Goal: Task Accomplishment & Management: Manage account settings

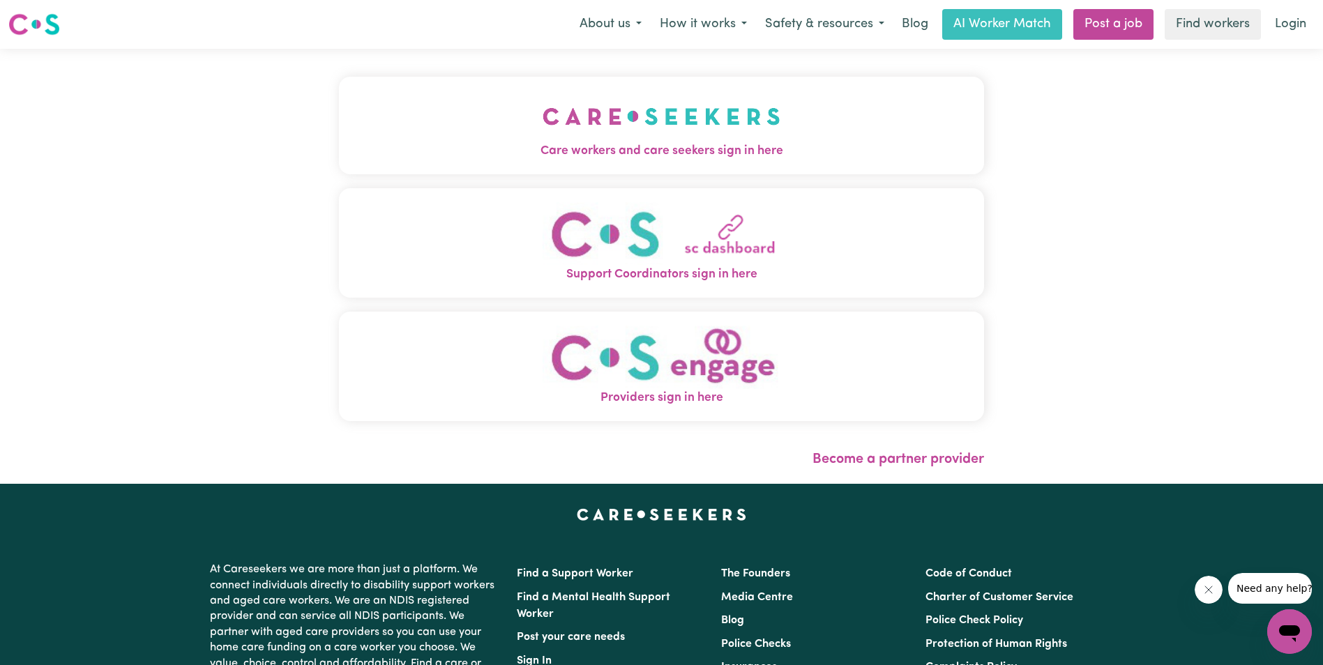
click at [683, 122] on img "Care workers and care seekers sign in here" at bounding box center [661, 117] width 238 height 52
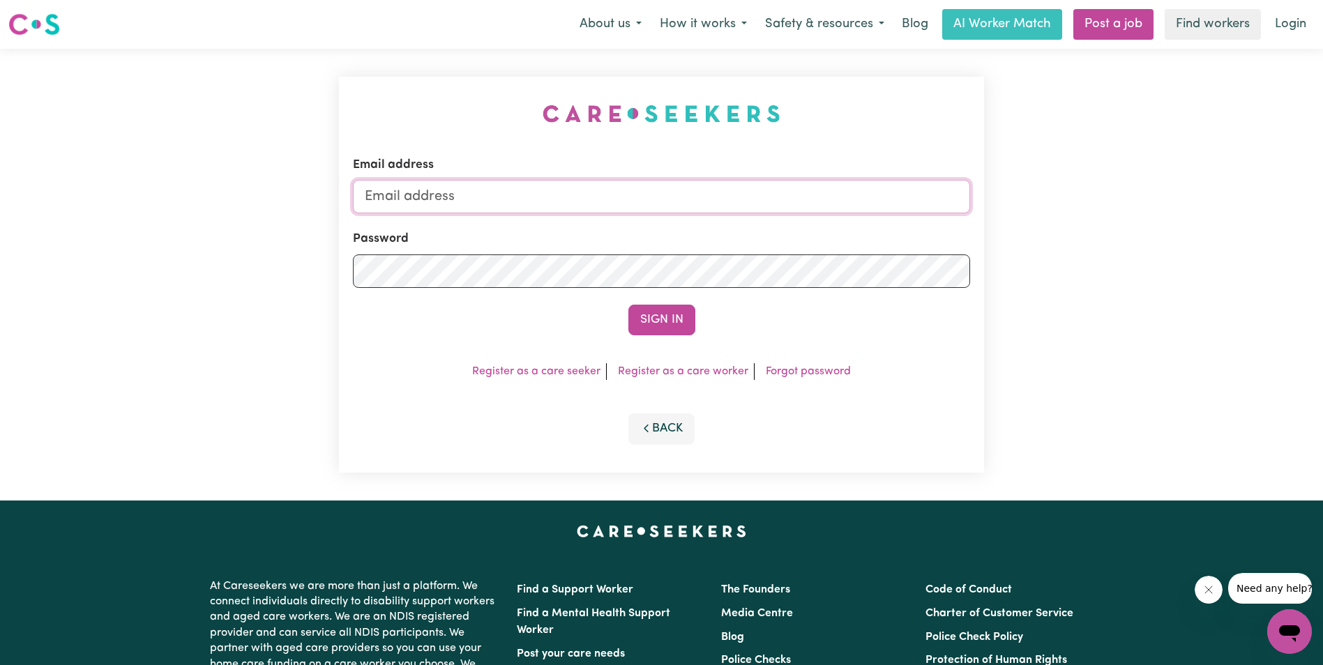
type input "[EMAIL_ADDRESS][DOMAIN_NAME]"
click at [667, 318] on button "Sign In" at bounding box center [661, 320] width 67 height 31
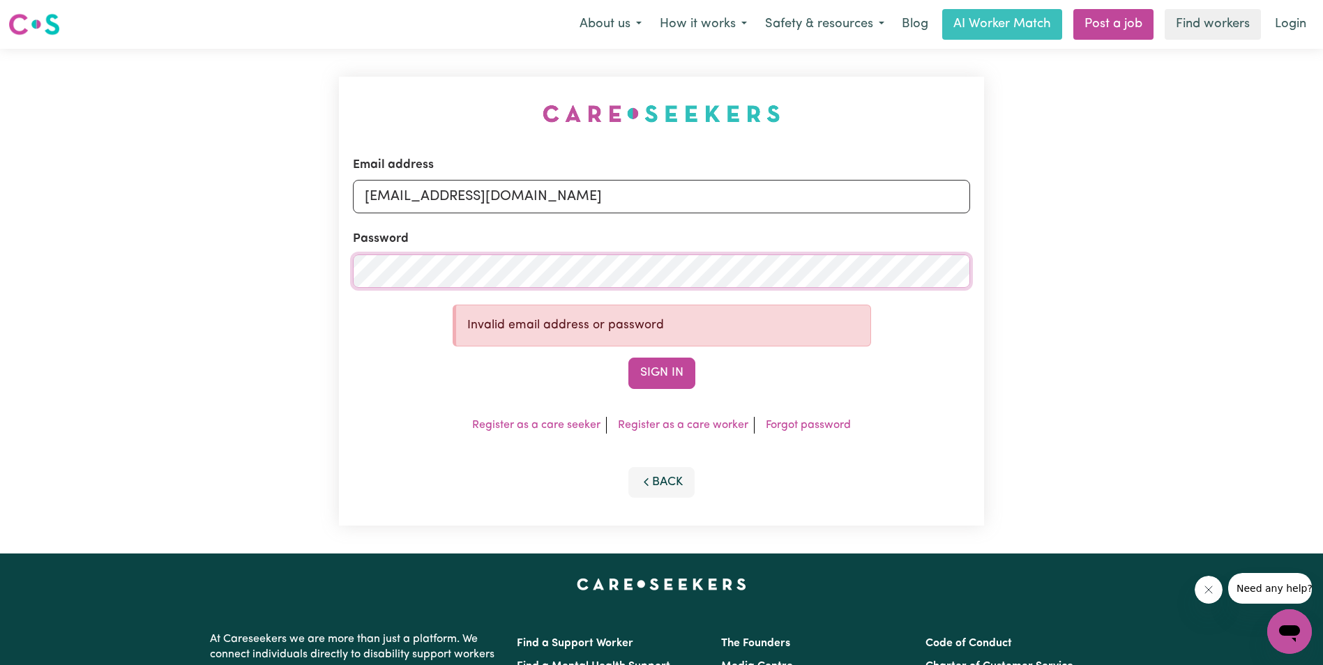
click at [347, 269] on div "Email address [EMAIL_ADDRESS][DOMAIN_NAME] Password Invalid email address or pa…" at bounding box center [661, 301] width 645 height 449
click at [333, 280] on div "Email address [EMAIL_ADDRESS][DOMAIN_NAME] Password Invalid email address or pa…" at bounding box center [661, 301] width 662 height 505
click at [660, 370] on button "Sign In" at bounding box center [661, 373] width 67 height 31
click at [307, 274] on div "Email address [EMAIL_ADDRESS][DOMAIN_NAME] Password Invalid email address or pa…" at bounding box center [661, 301] width 1323 height 505
click at [628, 358] on button "Sign In" at bounding box center [661, 373] width 67 height 31
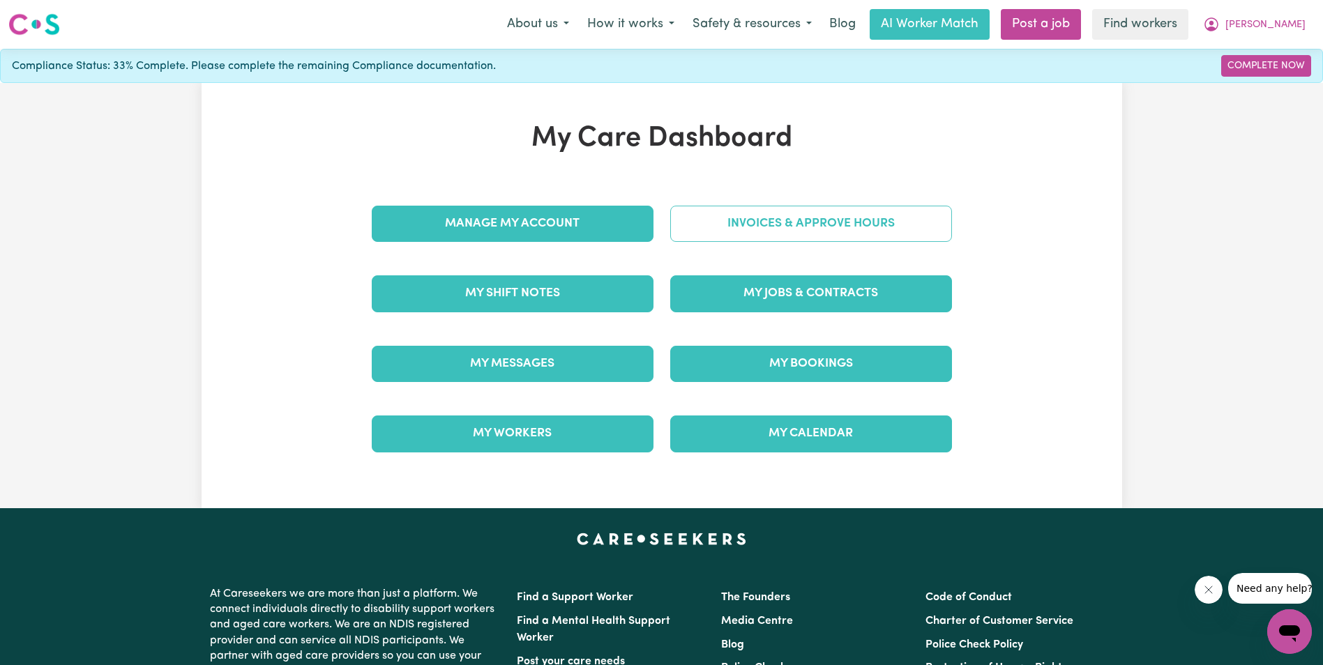
click at [809, 220] on link "Invoices & Approve Hours" at bounding box center [811, 224] width 282 height 36
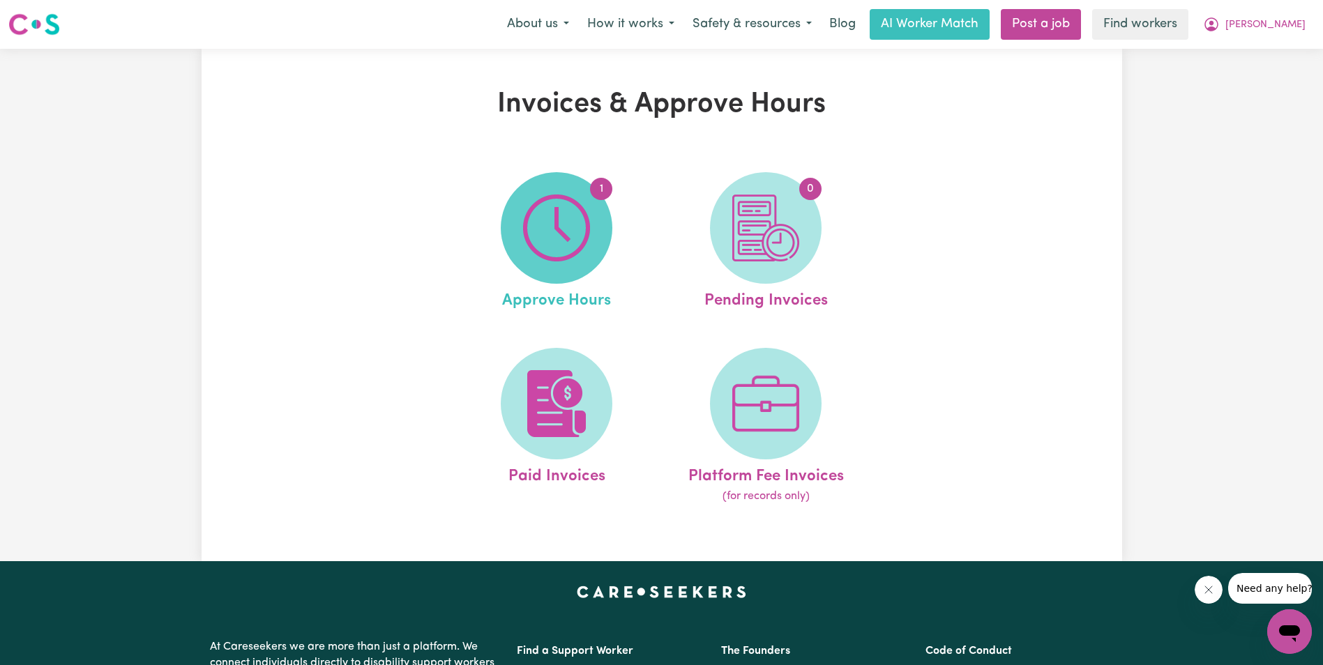
click at [559, 222] on img at bounding box center [556, 228] width 67 height 67
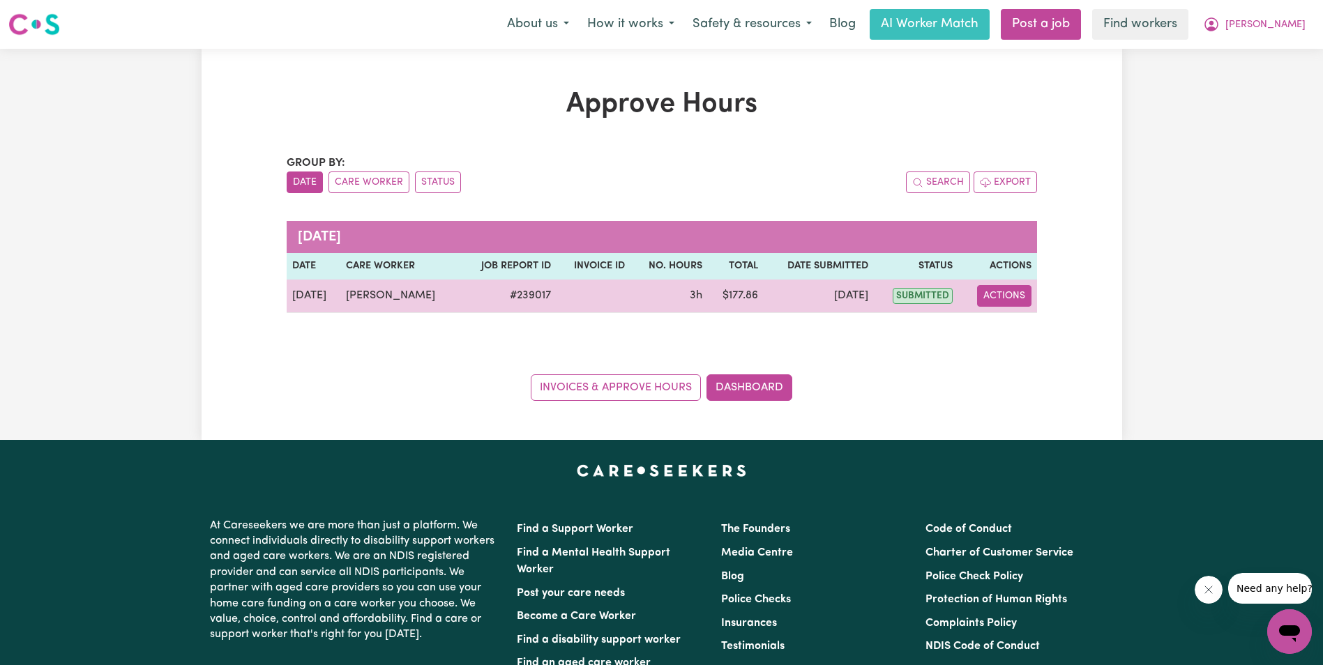
click at [1000, 294] on button "Actions" at bounding box center [1004, 296] width 54 height 22
click at [1003, 336] on link "View Job Report" at bounding box center [1039, 328] width 119 height 28
select select "pm"
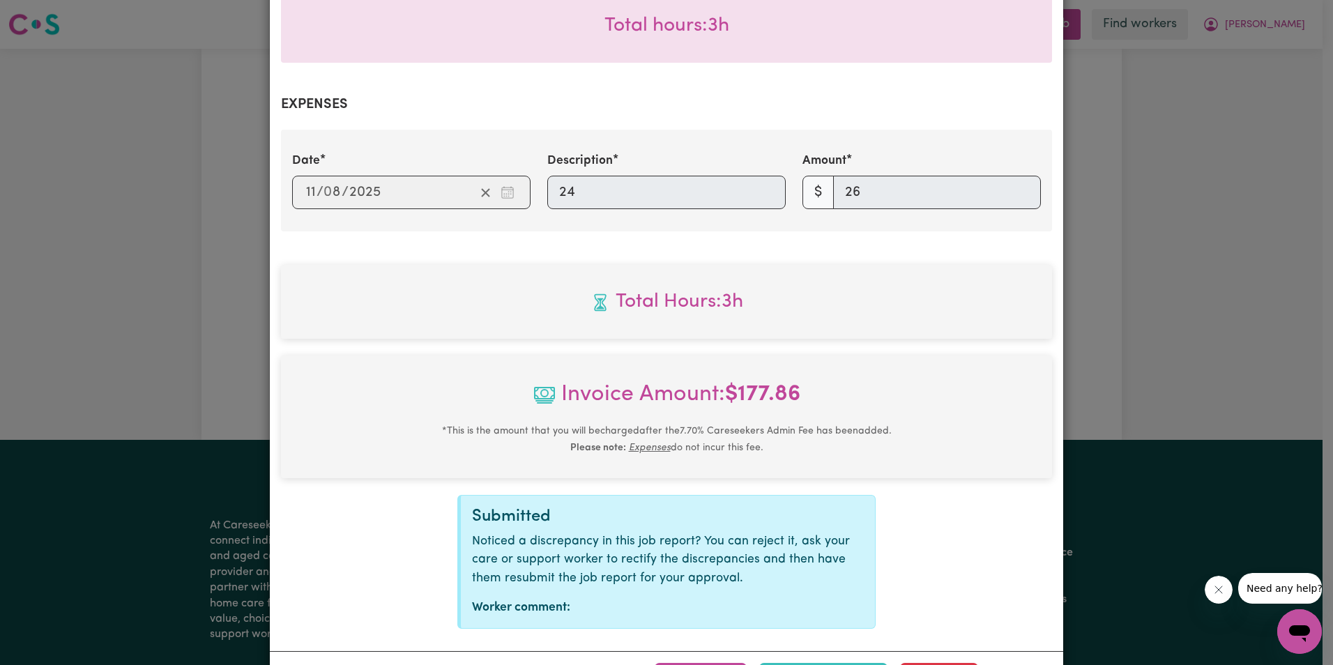
scroll to position [496, 0]
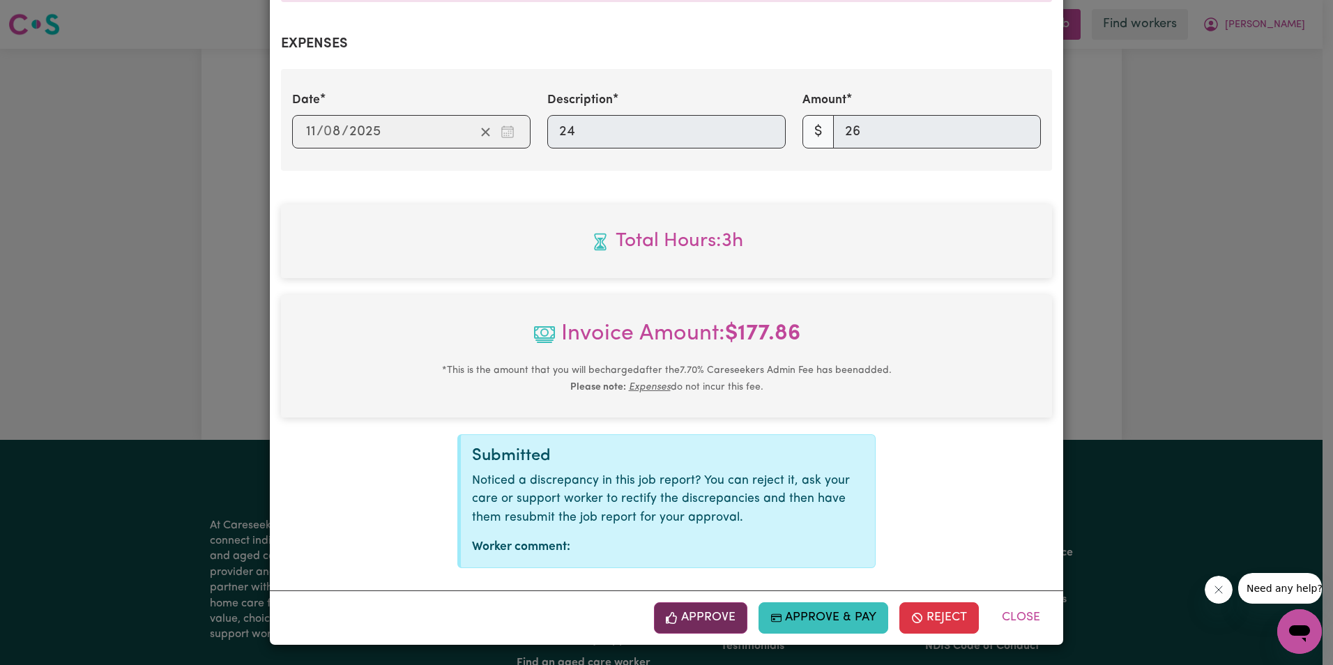
click at [706, 617] on button "Approve" at bounding box center [700, 617] width 93 height 31
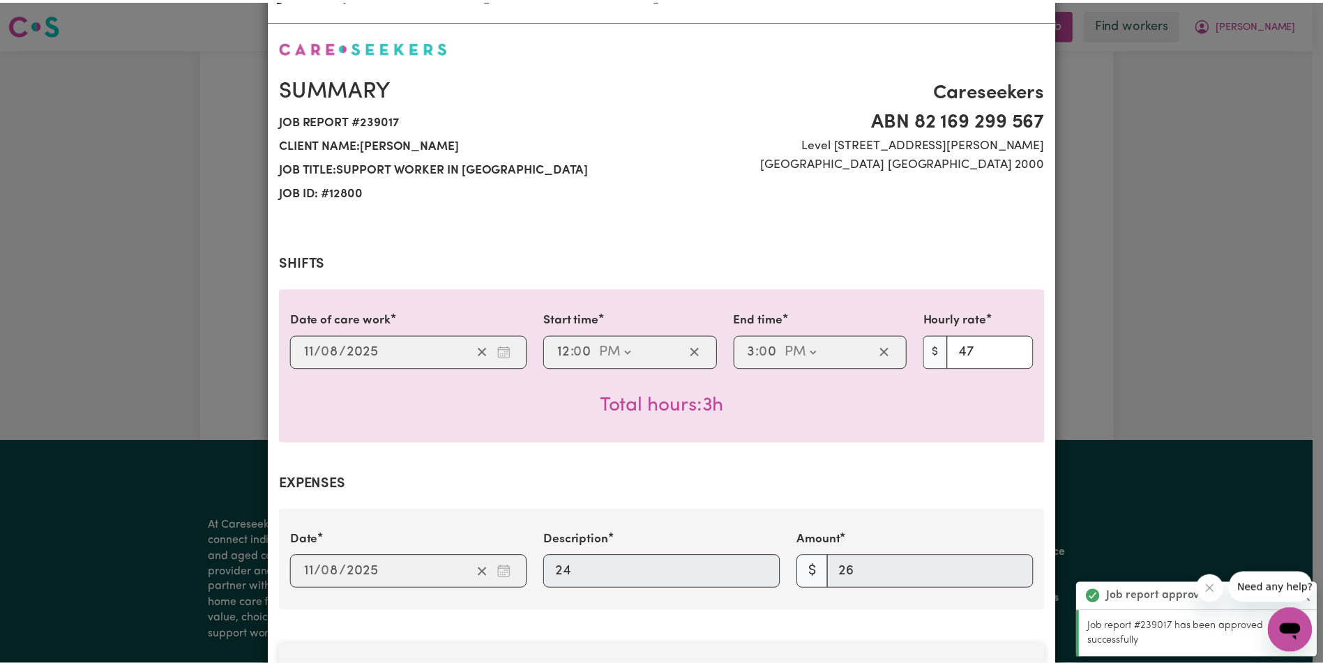
scroll to position [0, 0]
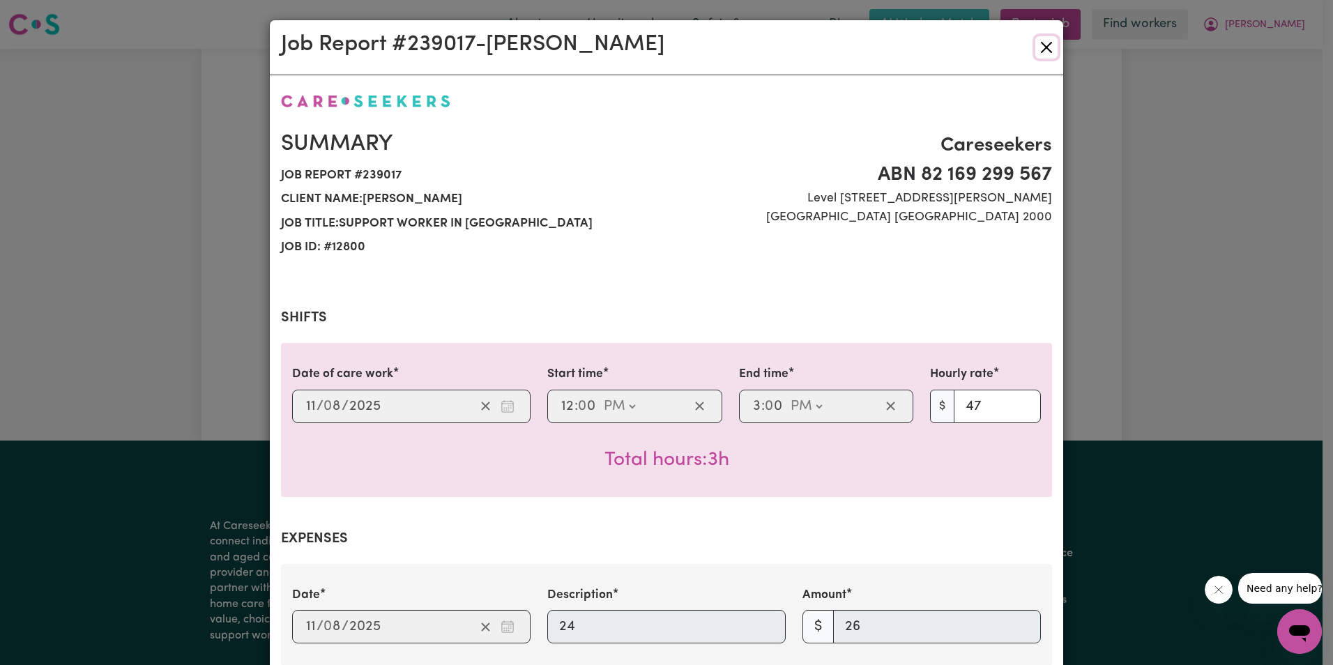
click at [1044, 45] on button "Close" at bounding box center [1046, 47] width 22 height 22
